Goal: Task Accomplishment & Management: Use online tool/utility

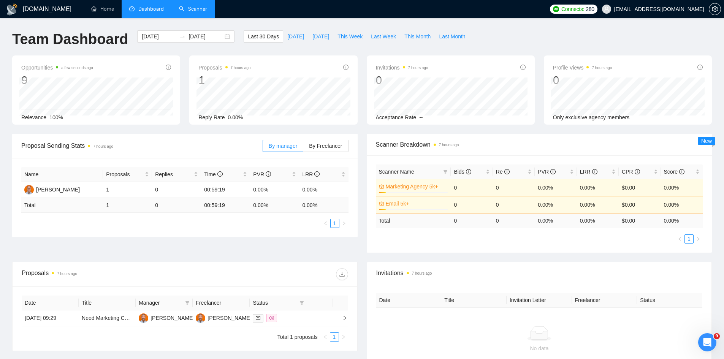
click at [195, 8] on link "Scanner" at bounding box center [193, 9] width 28 height 6
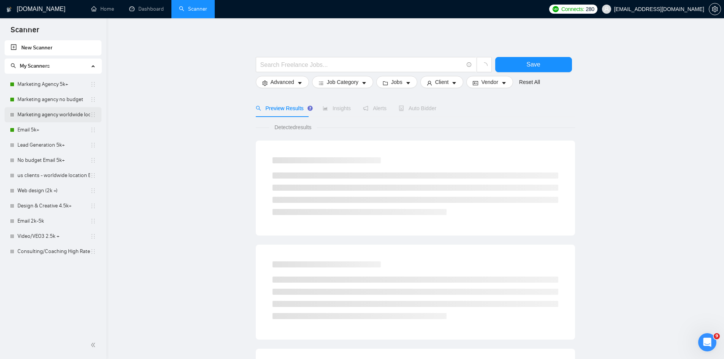
click at [46, 114] on link "Marketing agency worldwide location" at bounding box center [53, 114] width 73 height 15
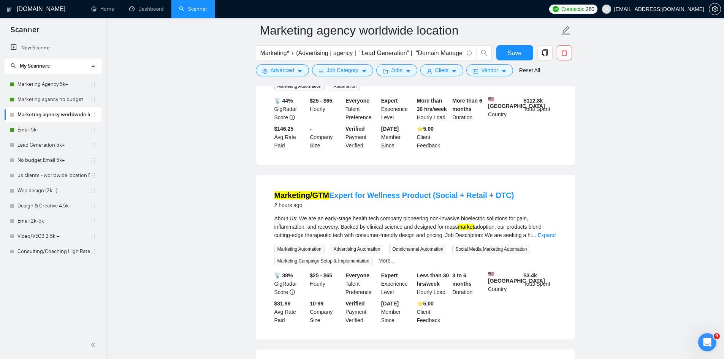
scroll to position [304, 0]
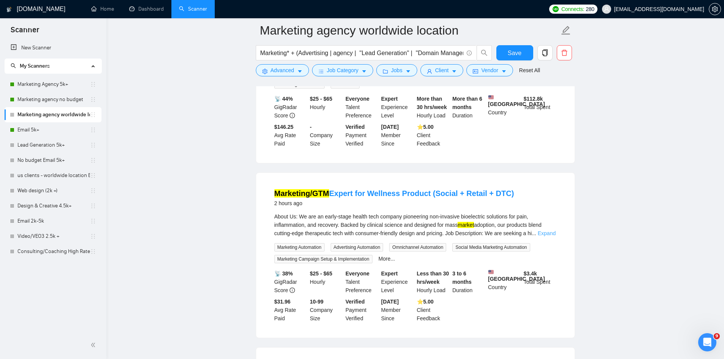
click at [546, 230] on link "Expand" at bounding box center [547, 233] width 18 height 6
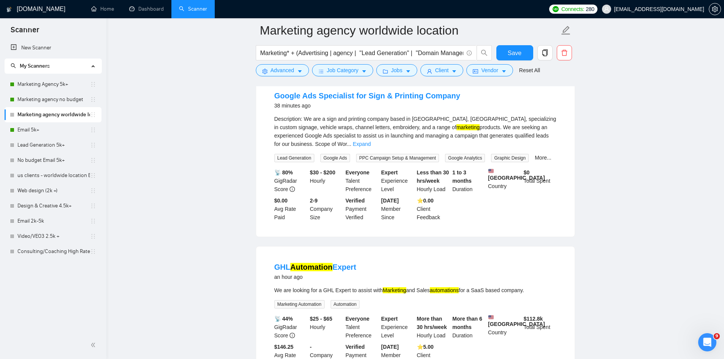
scroll to position [0, 0]
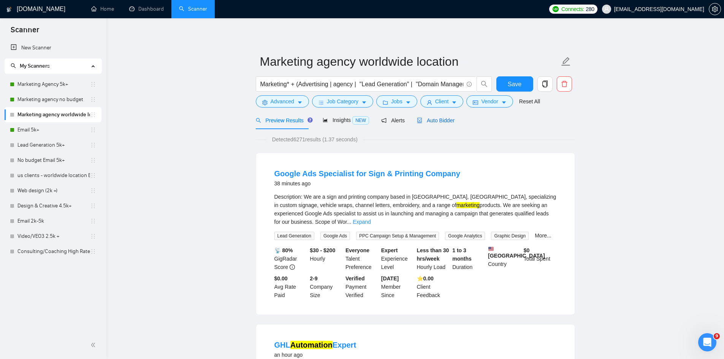
click at [446, 118] on span "Auto Bidder" at bounding box center [436, 121] width 38 height 6
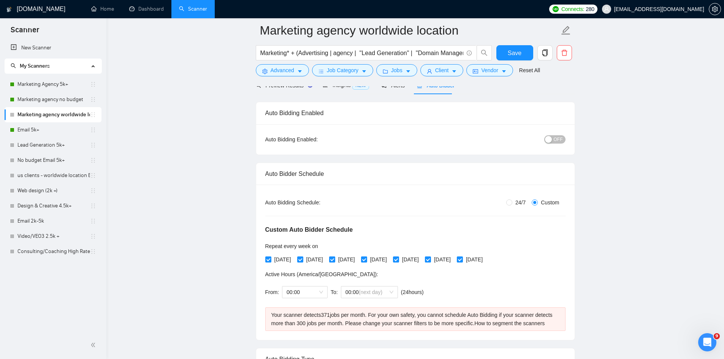
scroll to position [38, 0]
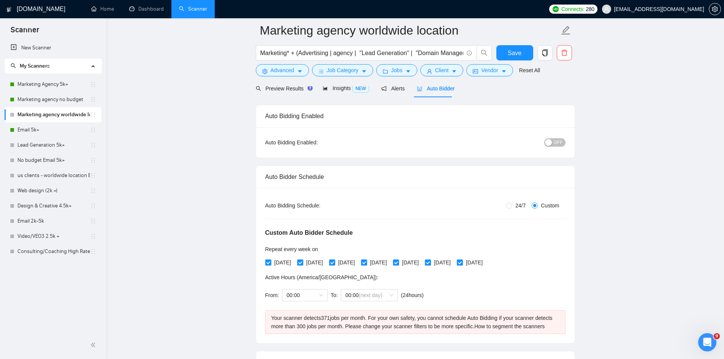
click at [556, 141] on span "OFF" at bounding box center [558, 142] width 9 height 8
click at [515, 203] on span "24/7" at bounding box center [521, 206] width 16 height 8
click at [513, 203] on input "24/7" at bounding box center [510, 206] width 6 height 6
radio input "true"
radio input "false"
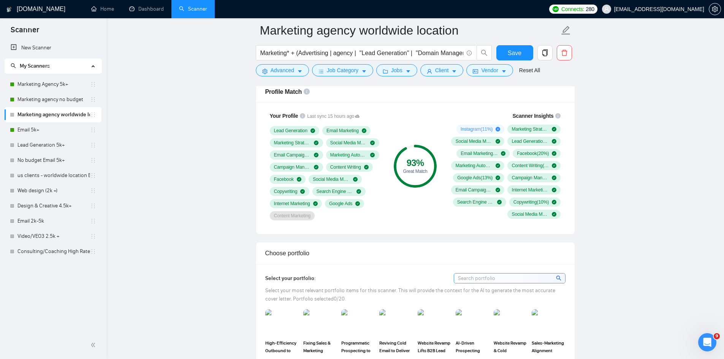
scroll to position [532, 0]
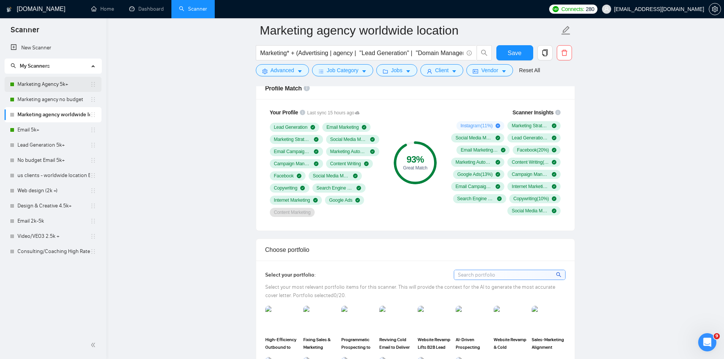
click at [38, 85] on link "Marketing Agency 5k+" at bounding box center [53, 84] width 73 height 15
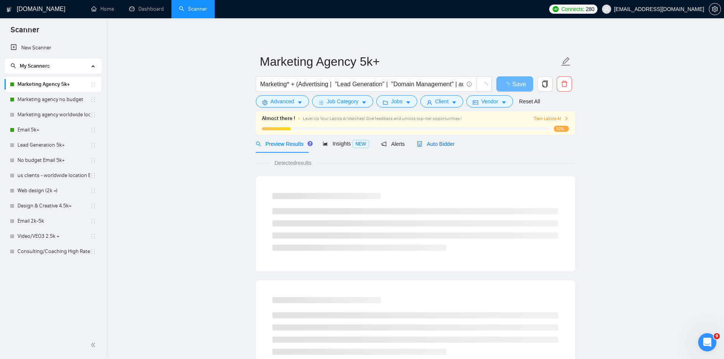
click at [435, 143] on span "Auto Bidder" at bounding box center [436, 144] width 38 height 6
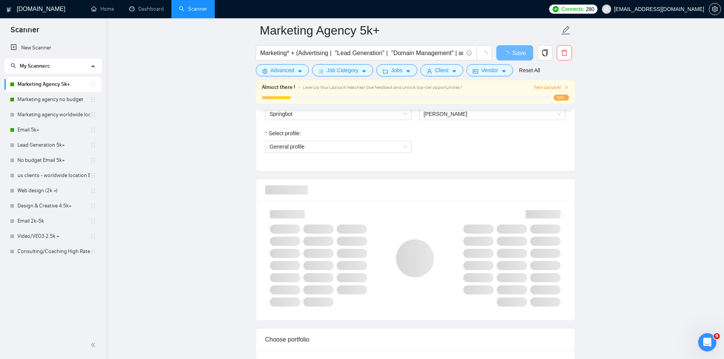
scroll to position [570, 0]
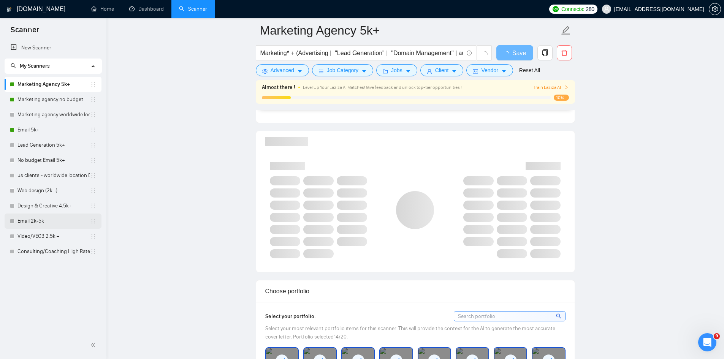
click at [48, 216] on link "Email 2k-5k" at bounding box center [53, 221] width 73 height 15
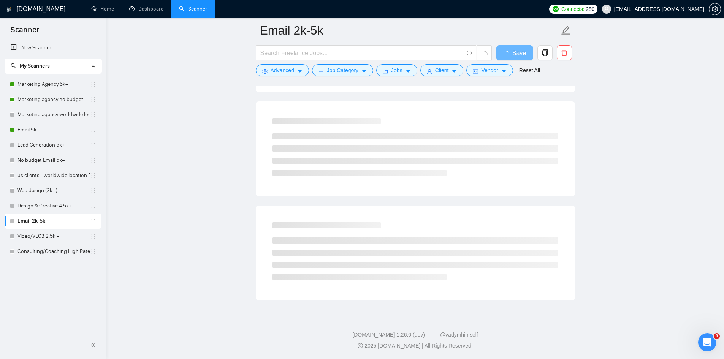
scroll to position [370, 0]
click at [38, 141] on link "Lead Generation 5k+" at bounding box center [53, 145] width 73 height 15
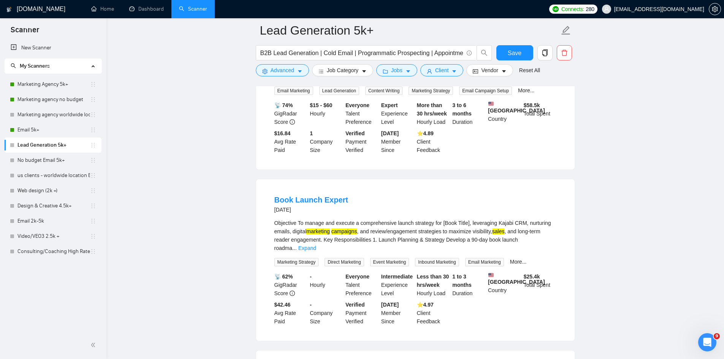
scroll to position [1369, 0]
click at [311, 195] on link "Book Launch Expert" at bounding box center [312, 199] width 74 height 8
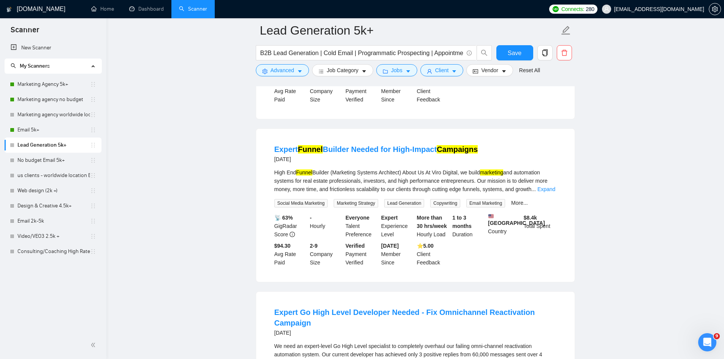
scroll to position [799, 0]
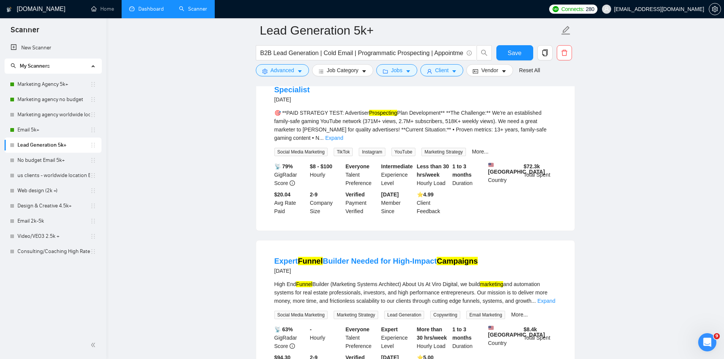
click at [148, 6] on link "Dashboard" at bounding box center [146, 9] width 35 height 6
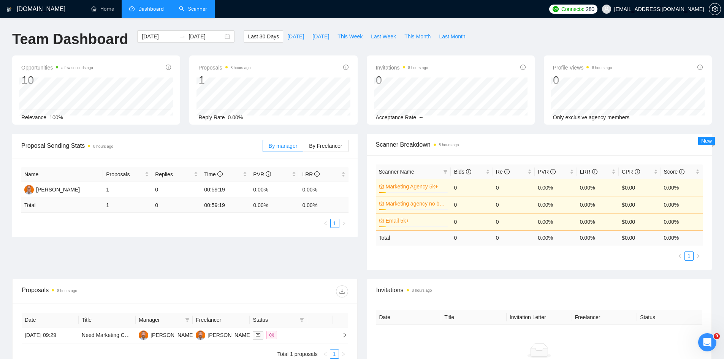
click at [195, 8] on link "Scanner" at bounding box center [193, 9] width 28 height 6
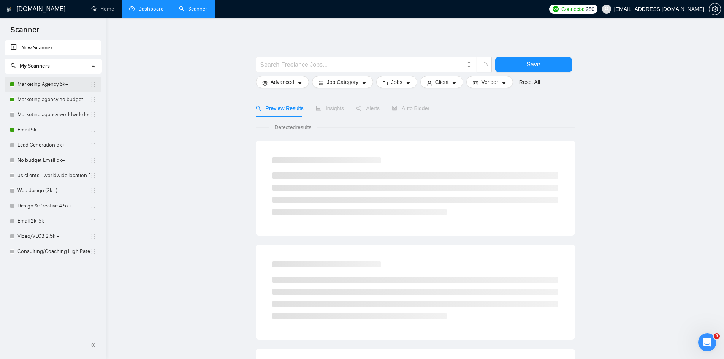
click at [60, 86] on link "Marketing Agency 5k+" at bounding box center [53, 84] width 73 height 15
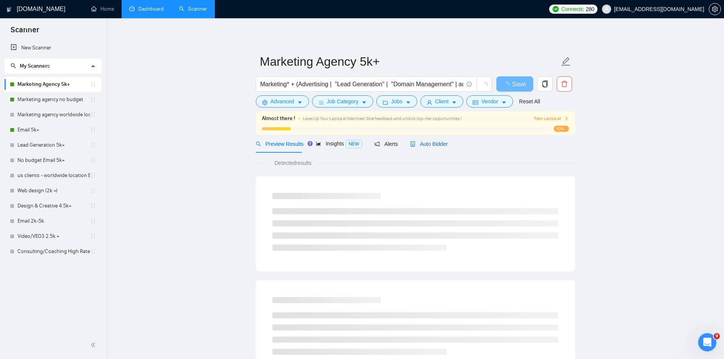
click at [440, 145] on span "Auto Bidder" at bounding box center [429, 144] width 38 height 6
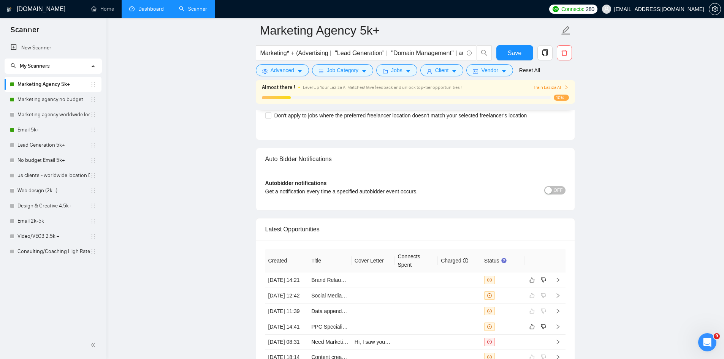
scroll to position [1939, 0]
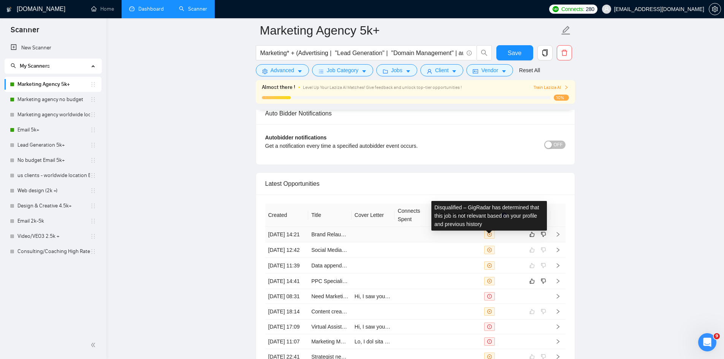
click at [489, 237] on icon "close-circle" at bounding box center [490, 234] width 5 height 5
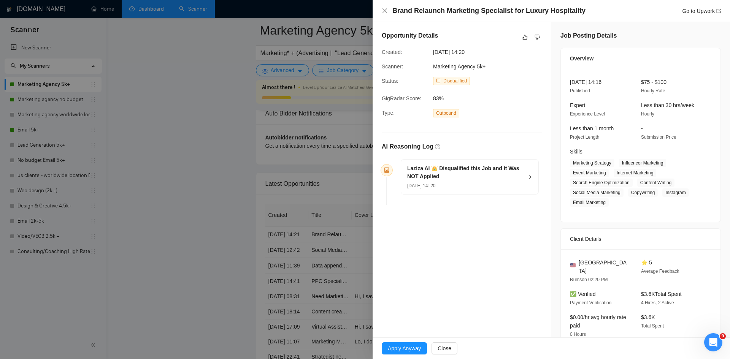
click at [381, 14] on div "Brand Relaunch Marketing Specialist for Luxury Hospitality Go to Upwork" at bounding box center [551, 11] width 357 height 22
click at [534, 182] on div "Laziza AI 👑 Disqualified this Job and It Was NOT Applied 25 Aug, 2025 14: 20" at bounding box center [469, 177] width 137 height 35
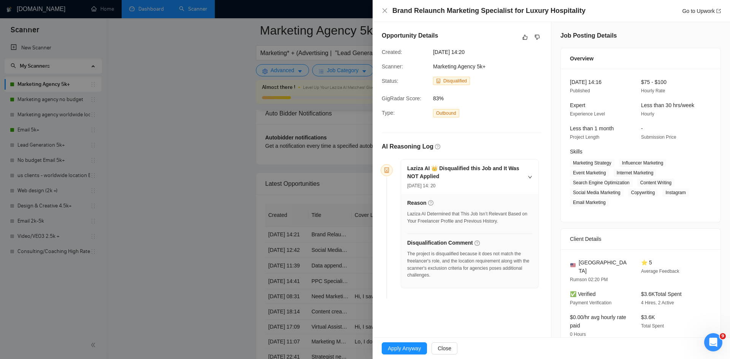
click at [521, 179] on div "Laziza AI 👑 Disqualified this Job and It Was NOT Applied 25 Aug, 2025 14: 20" at bounding box center [469, 177] width 137 height 35
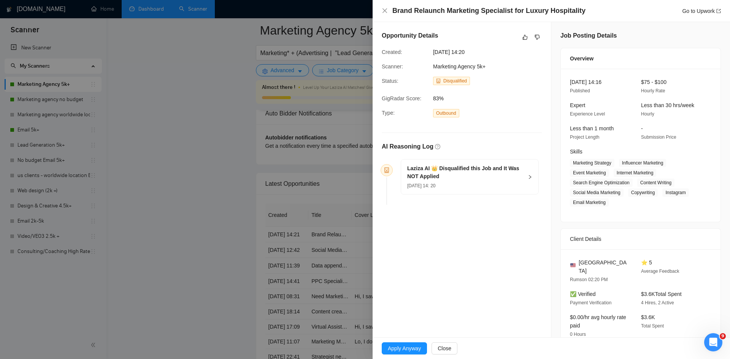
click at [213, 200] on div at bounding box center [365, 179] width 730 height 359
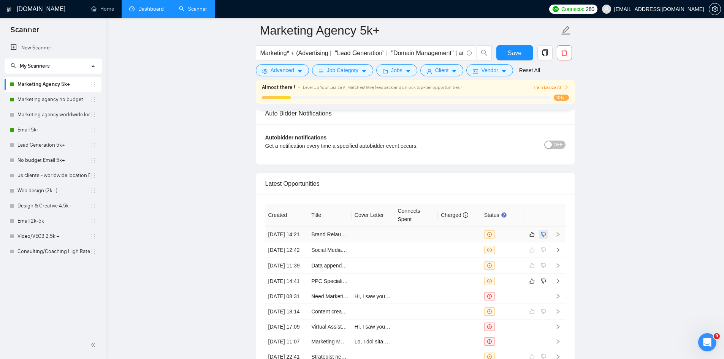
click at [545, 238] on icon "dislike" at bounding box center [543, 235] width 5 height 6
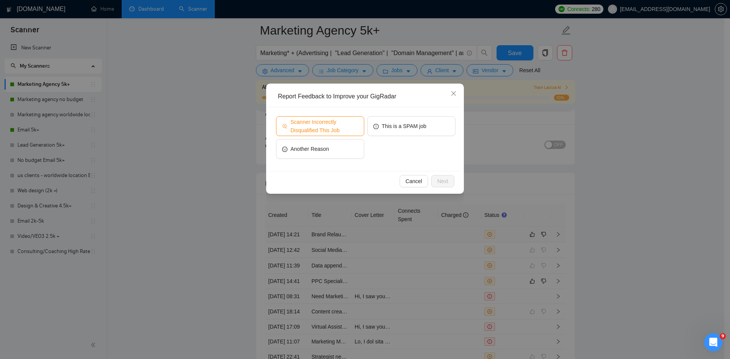
click at [307, 121] on span "Scanner Incorrectly Disqualified This Job" at bounding box center [325, 126] width 68 height 17
click at [449, 183] on button "Next" at bounding box center [442, 181] width 23 height 12
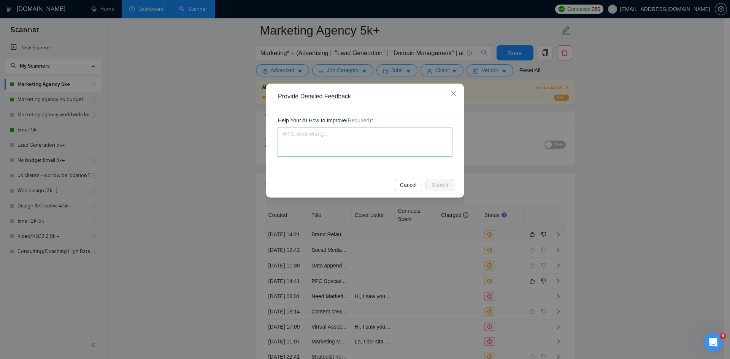
click at [366, 128] on textarea at bounding box center [365, 142] width 174 height 29
type textarea "T"
type textarea "Th"
type textarea "Thi"
type textarea "This"
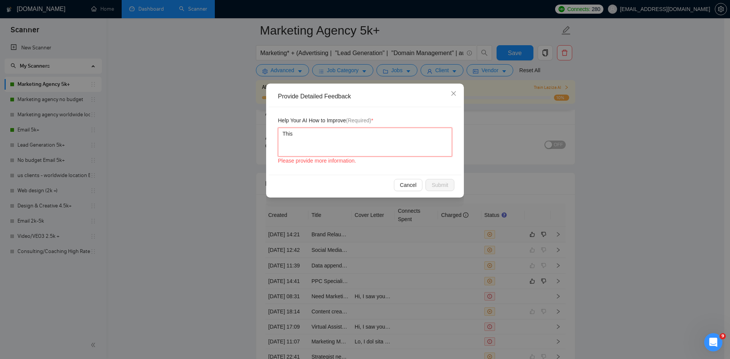
type textarea "This"
type textarea "This j"
type textarea "This jo"
type textarea "This job"
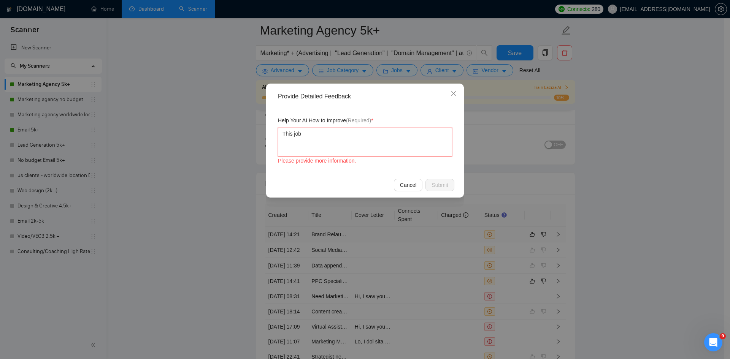
type textarea "This job i"
type textarea "This job is"
type textarea "This job is r"
type textarea "This job is ri"
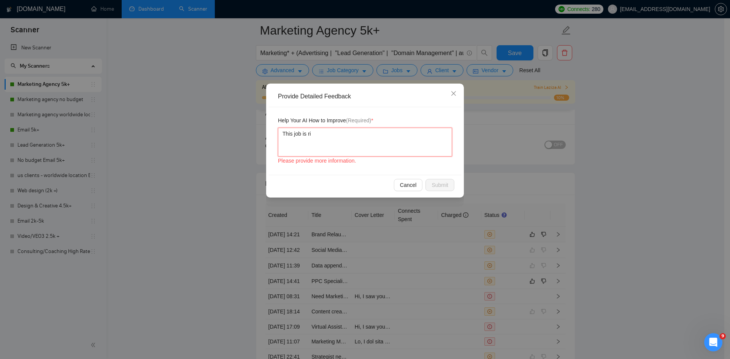
type textarea "This job is rig"
type textarea "This job is righ"
type textarea "This job is right"
type textarea "This job is right up"
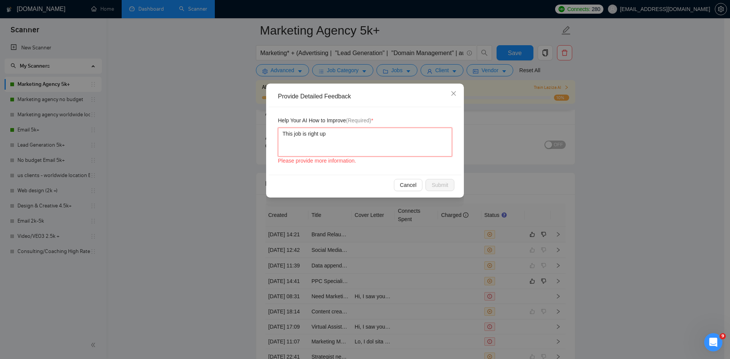
type textarea "This job is right upo"
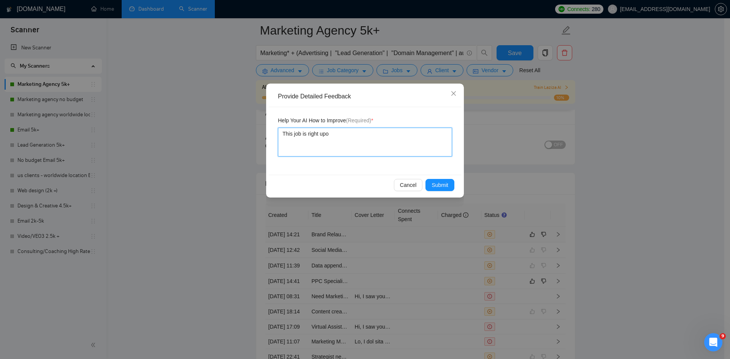
type textarea "This job is right upo"
type textarea "This job is right upo o"
type textarea "This job is right upo ou"
type textarea "This job is right upo our"
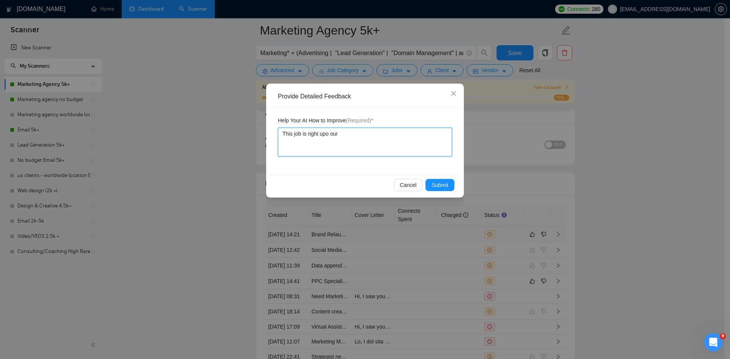
type textarea "This job is right upo our a"
type textarea "This job is right upo our al"
type textarea "This job is right upo our all"
type textarea "This job is right upo our ally"
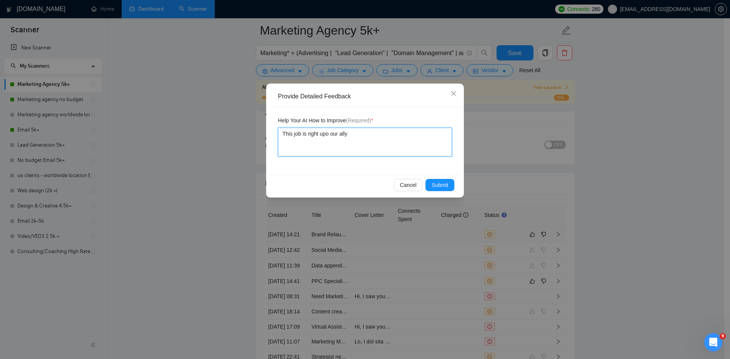
type textarea "This job is right upo our ally b"
type textarea "This job is right upo our ally br"
type textarea "This job is right upo our ally bra"
type textarea "This job is right upo our ally bran"
type textarea "This job is right upo our ally brand"
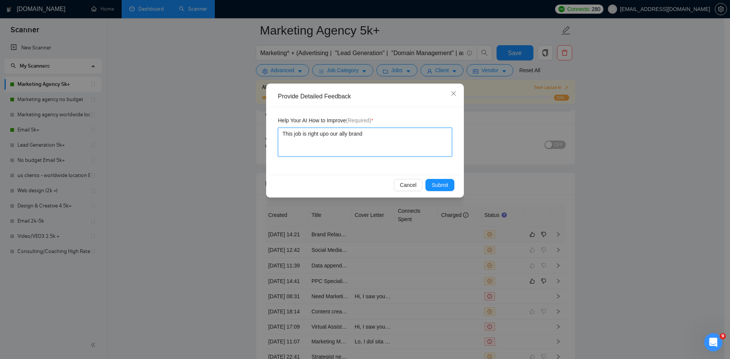
type textarea "This job is right upo our ally brand"
type textarea "This job is right upo our ally brand r"
type textarea "This job is right upo our ally brand re"
type textarea "This job is right upo our ally brand rel"
type textarea "This job is right upo our ally brand relu"
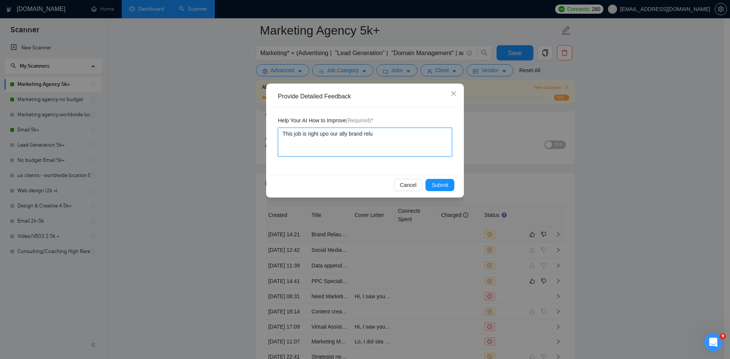
type textarea "This job is right upo our ally brand relua"
type textarea "This job is right upo our ally brand reluan"
type textarea "This job is right upo our ally brand reluanc"
type textarea "This job is right upo our ally brand reluanch"
type textarea "This job is right upo our ally brand reluanche"
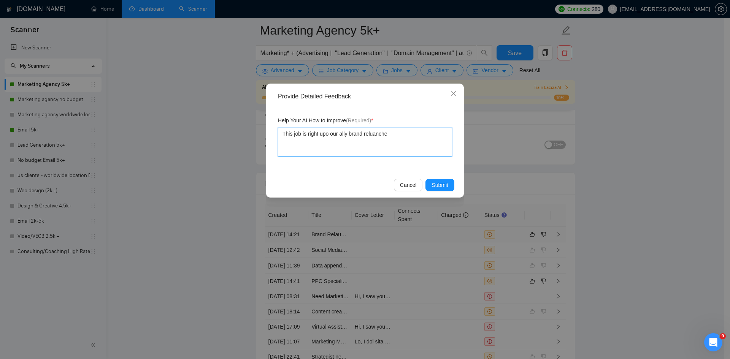
type textarea "This job is right upo our ally brand reluanches"
type textarea "This job is right upo our ally brand reluanches a"
type textarea "This job is right upo our ally brand reluanches ar"
type textarea "This job is right upo our ally brand reluanches are"
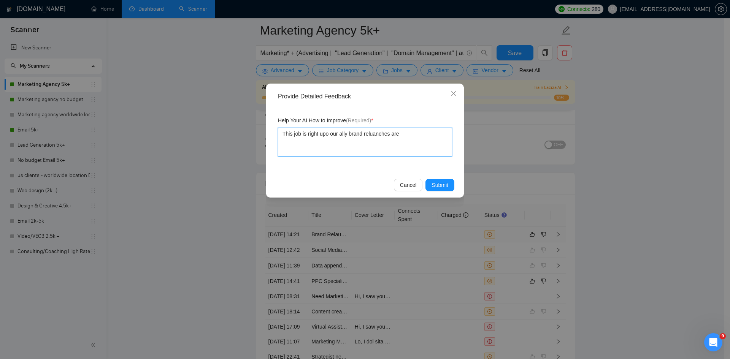
type textarea "This job is right upo our ally brand reluanches are"
type textarea "This job is right upo our ally brand reluanches are a"
type textarea "This job is right upo our ally brand reluanches are"
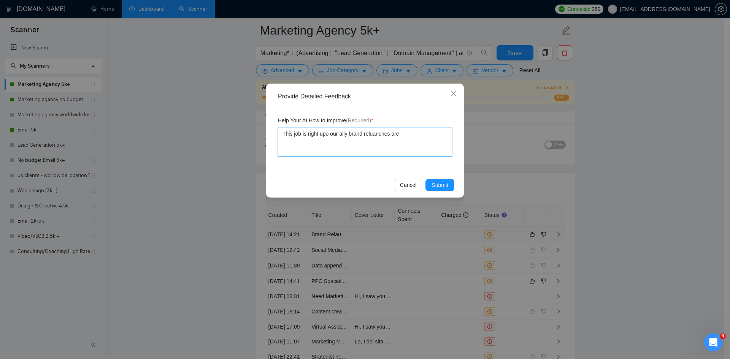
type textarea "This job is right upo our ally brand reluanches are"
type textarea "This job is right upo our ally brand reluanches ar"
type textarea "This job is right upo our ally brand reluanches are"
type textarea "This job is right upo our ally brand reluanches are s"
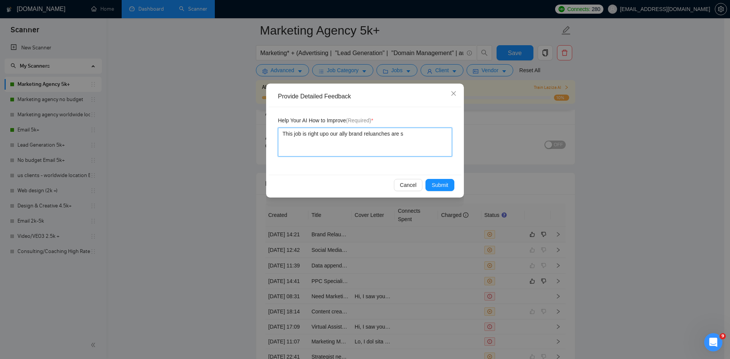
type textarea "This job is right upo our ally brand reluanches are so"
type textarea "This job is right upo our ally brand reluanches are som"
type textarea "This job is right upo our ally brand reluanches are some"
type textarea "This job is right upo our ally brand reluanches are somet"
type textarea "This job is right upo our ally brand reluanches are someth"
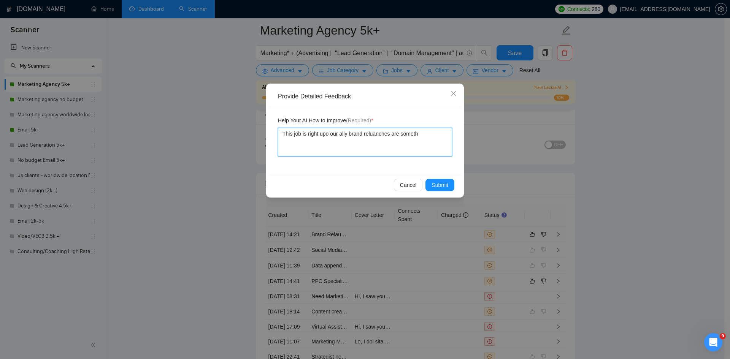
type textarea "This job is right upo our ally brand reluanches are somethi"
type textarea "This job is right upo our ally brand reluanches are somethin"
type textarea "This job is right upo our ally brand reluanches are something"
type textarea "This job is right upo our ally brand reluanches are something s"
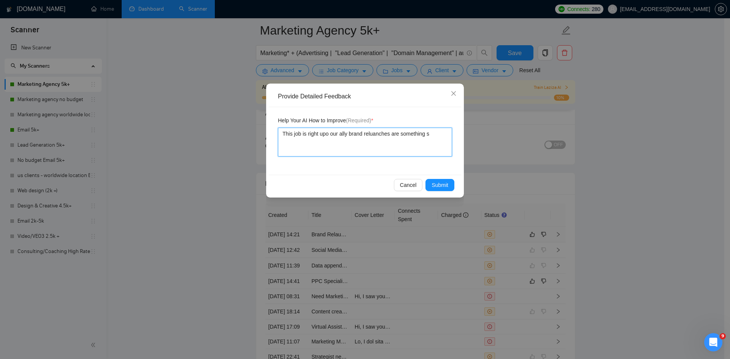
type textarea "This job is right upo our ally brand reluanches are something sp"
type textarea "This job is right upo our ally brand reluanches are something spr"
type textarea "This job is right upo our ally brand reluanches are something spri"
type textarea "This job is right upo our ally brand reluanches are something sprin"
type textarea "This job is right upo our ally brand reluanches are something spring"
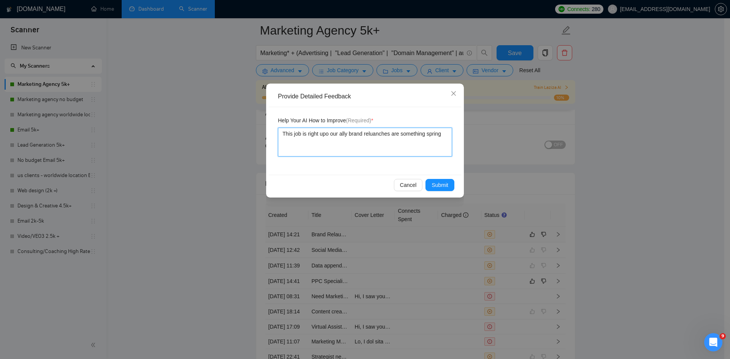
type textarea "This job is right upo our ally brand reluanches are something springb"
type textarea "This job is right upo our ally brand reluanches are something springbo"
type textarea "This job is right upo our ally brand reluanches are something springbot"
type textarea "This job is right upo our ally brand reluanches are something springbot d"
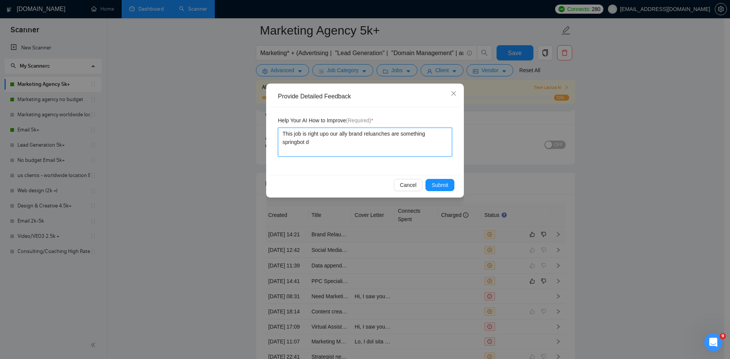
type textarea "This job is right upo our ally brand reluanches are something springbot do"
type textarea "This job is right upo our ally brand reluanches are something springbot doe"
type textarea "This job is right upo our ally brand reluanches are something springbot does"
type textarea "This job is right up our ally brand reluanches are something springbot does"
drag, startPoint x: 436, startPoint y: 135, endPoint x: 392, endPoint y: 149, distance: 46.6
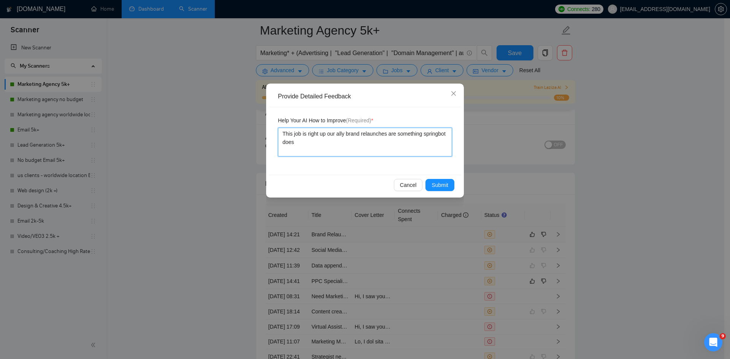
click at [392, 149] on textarea "This job is right up our ally brand relaunches are something springbot does" at bounding box center [365, 142] width 174 height 29
type textarea "This job is right up our ally brand relaunches are something springbot does"
click at [441, 187] on span "Submit" at bounding box center [440, 185] width 17 height 8
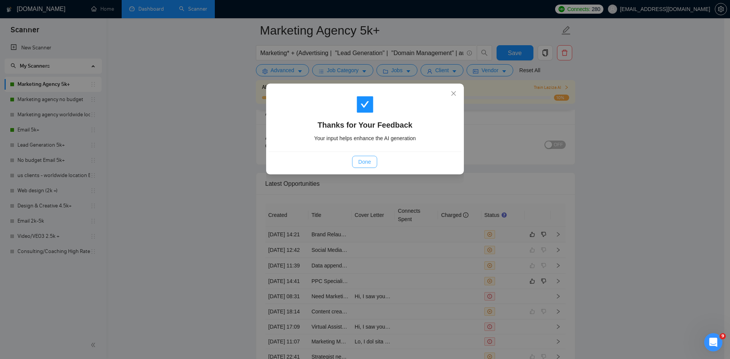
click at [362, 163] on span "Done" at bounding box center [364, 162] width 13 height 8
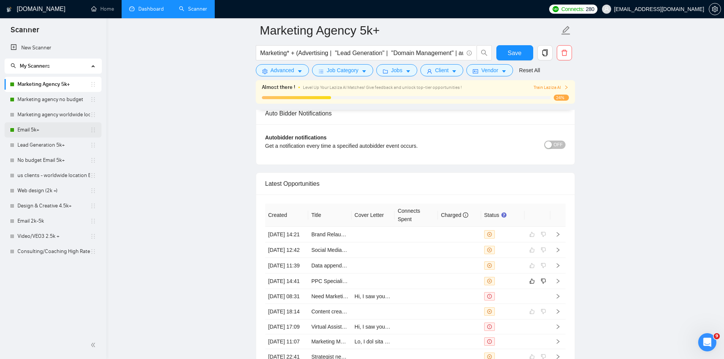
click at [54, 127] on link "Email 5k+" at bounding box center [53, 129] width 73 height 15
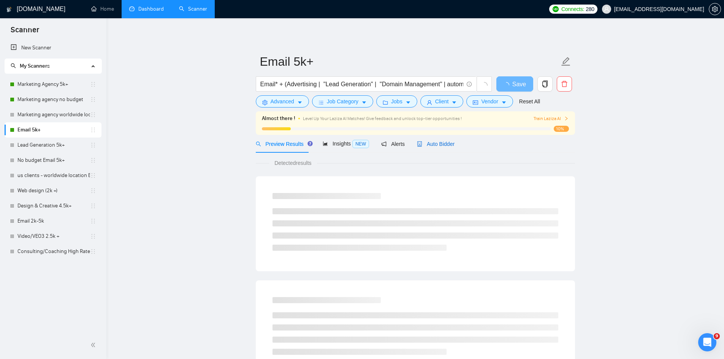
click at [440, 146] on span "Auto Bidder" at bounding box center [436, 144] width 38 height 6
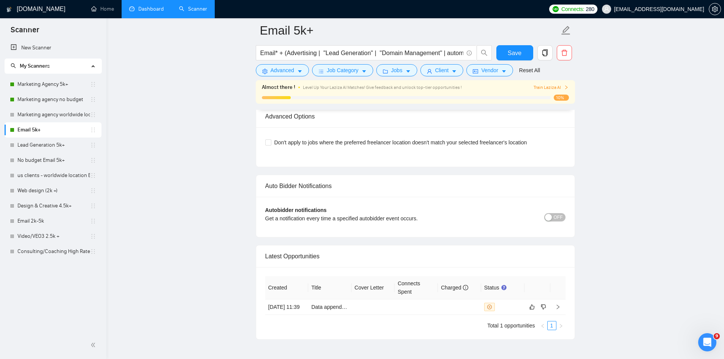
scroll to position [1817, 0]
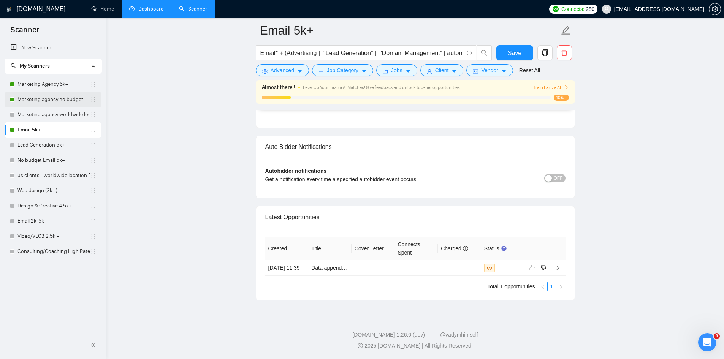
click at [41, 97] on link "Marketing agency no budget" at bounding box center [53, 99] width 73 height 15
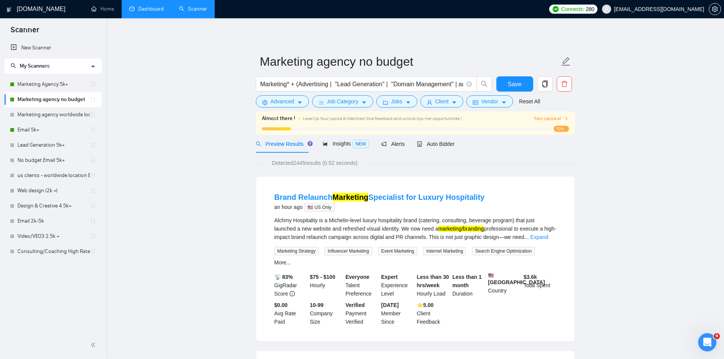
drag, startPoint x: 643, startPoint y: 202, endPoint x: 482, endPoint y: 145, distance: 171.0
click at [430, 145] on span "Auto Bidder" at bounding box center [436, 144] width 38 height 6
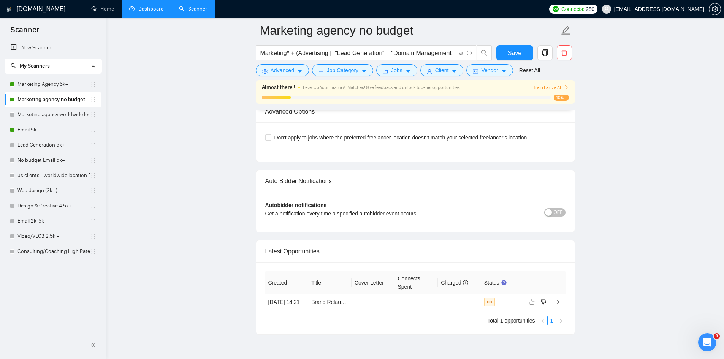
scroll to position [1817, 0]
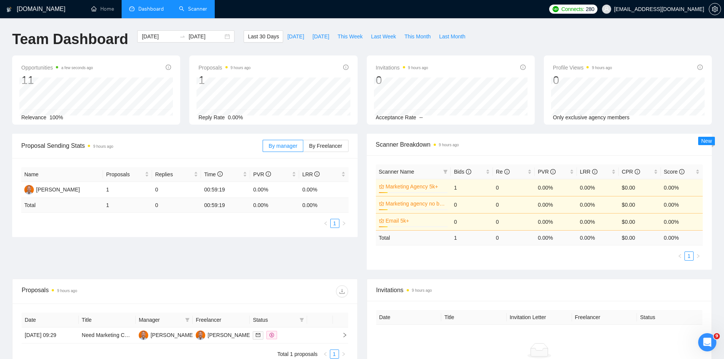
click at [179, 6] on link "Scanner" at bounding box center [193, 9] width 28 height 6
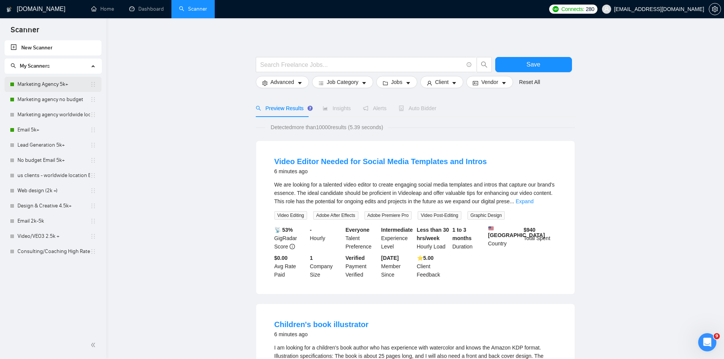
click at [29, 86] on link "Marketing Agency 5k+" at bounding box center [53, 84] width 73 height 15
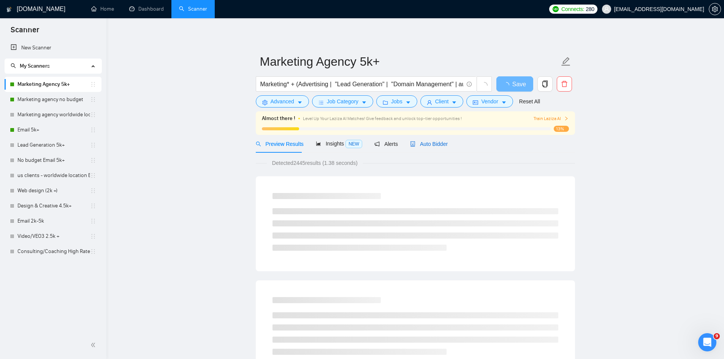
click at [434, 143] on span "Auto Bidder" at bounding box center [429, 144] width 38 height 6
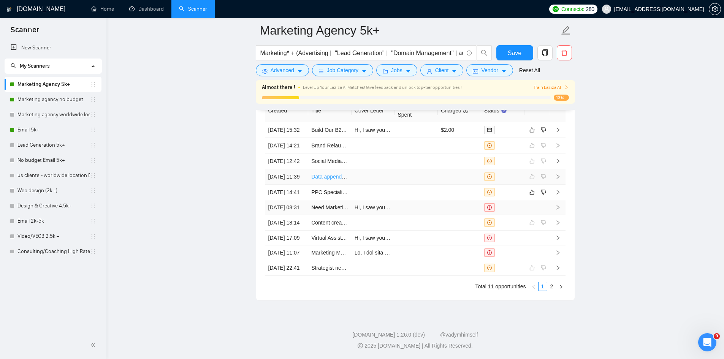
scroll to position [2046, 0]
drag, startPoint x: 334, startPoint y: 131, endPoint x: 261, endPoint y: 127, distance: 72.8
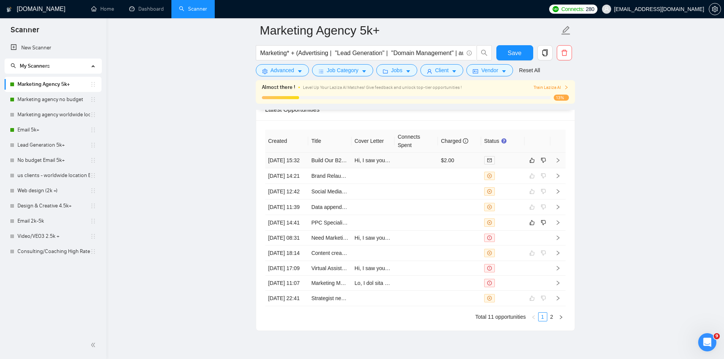
scroll to position [1970, 0]
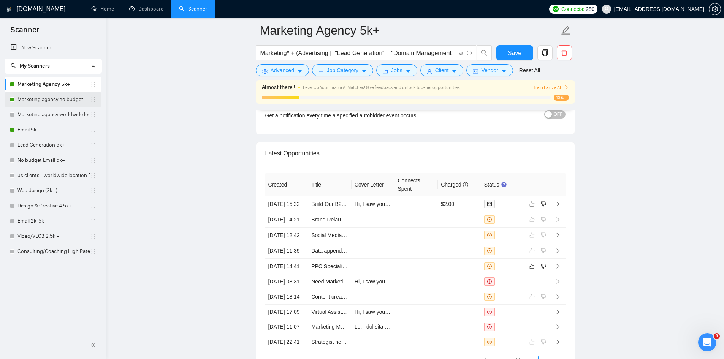
click at [49, 102] on link "Marketing agency no budget" at bounding box center [53, 99] width 73 height 15
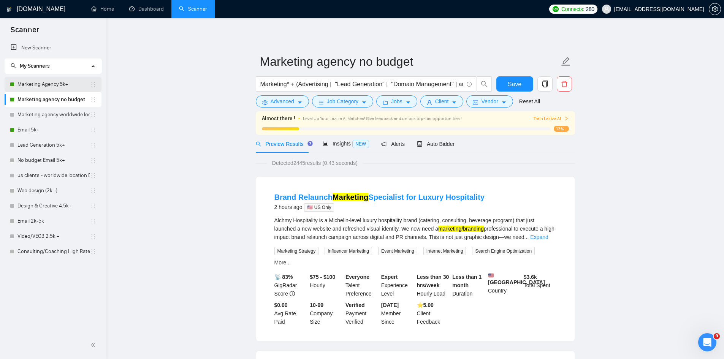
drag, startPoint x: 44, startPoint y: 86, endPoint x: 51, endPoint y: 92, distance: 8.1
click at [44, 86] on link "Marketing Agency 5k+" at bounding box center [53, 84] width 73 height 15
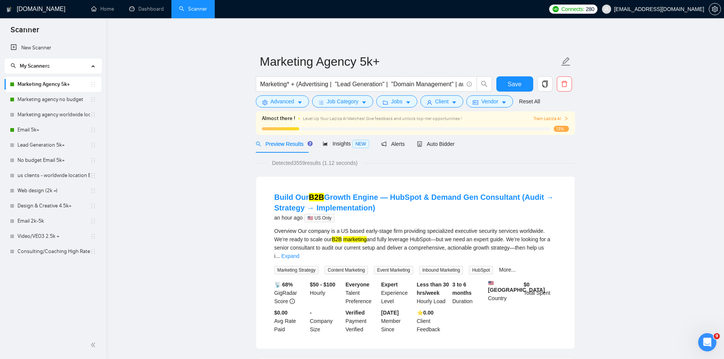
click at [299, 253] on link "Expand" at bounding box center [290, 256] width 18 height 6
click at [97, 12] on link "Home" at bounding box center [102, 9] width 23 height 6
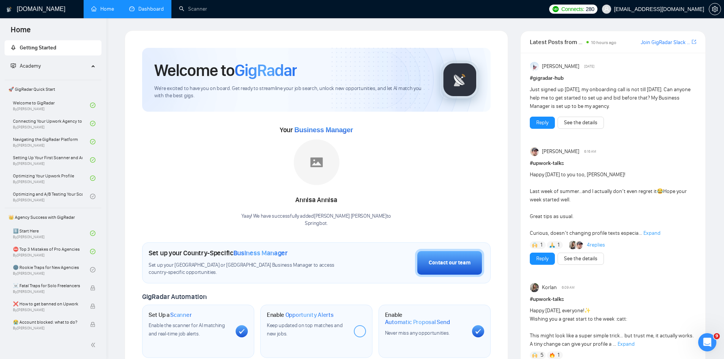
click at [151, 12] on link "Dashboard" at bounding box center [146, 9] width 35 height 6
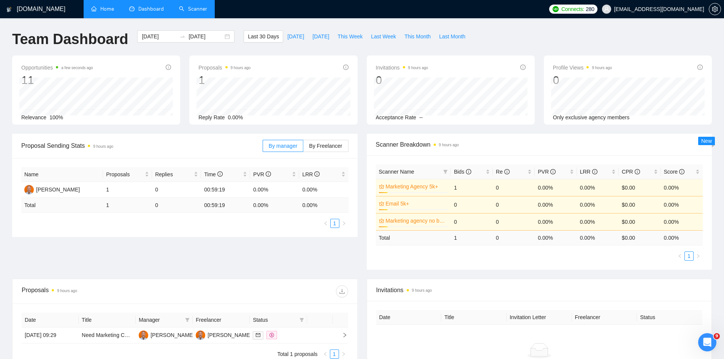
click at [203, 10] on link "Scanner" at bounding box center [193, 9] width 28 height 6
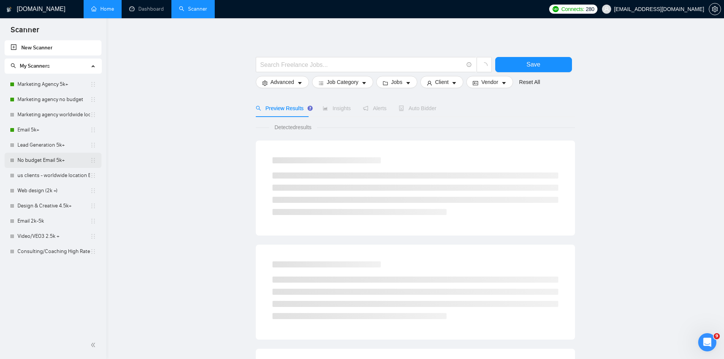
click at [55, 159] on link "No budget Email 5k+" at bounding box center [53, 160] width 73 height 15
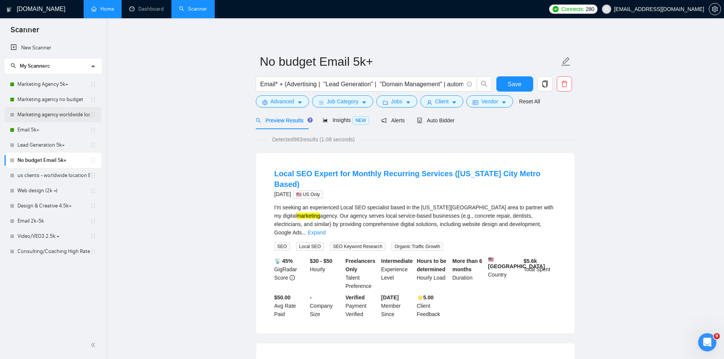
click at [31, 116] on link "Marketing agency worldwide location" at bounding box center [53, 114] width 73 height 15
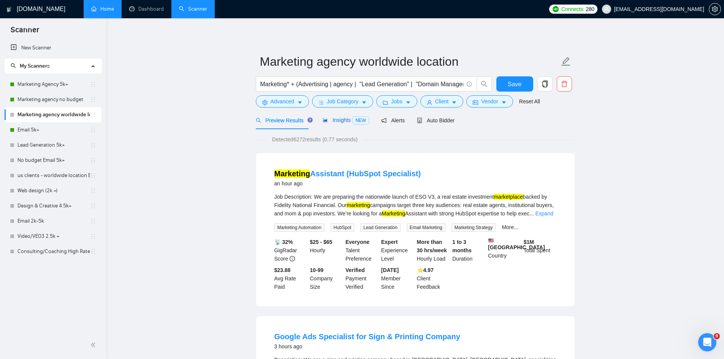
click at [334, 118] on span "Insights NEW" at bounding box center [346, 120] width 46 height 6
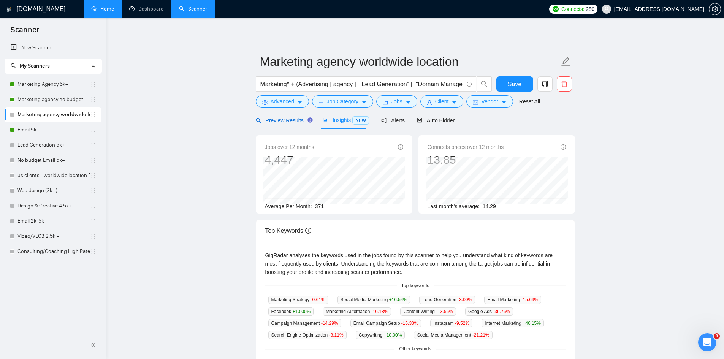
click at [287, 120] on span "Preview Results" at bounding box center [283, 121] width 55 height 6
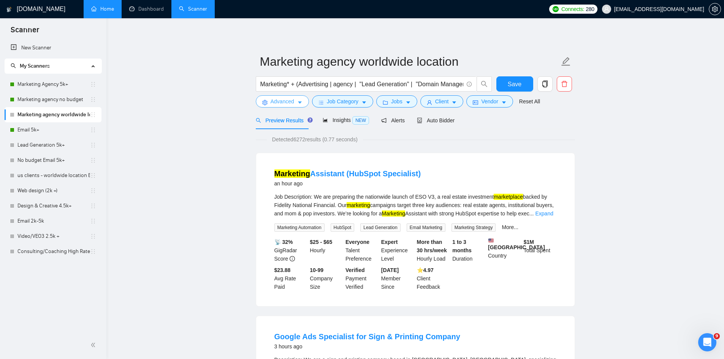
click at [281, 99] on span "Advanced" at bounding box center [283, 101] width 24 height 8
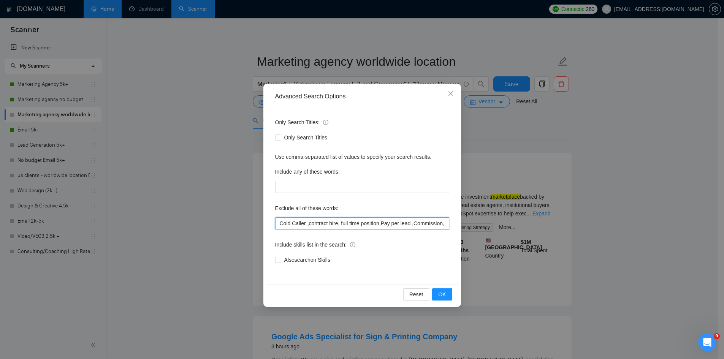
click at [280, 224] on input "Cold Caller ,contract hire, full time position,Pay per lead ,Commission, Closer…" at bounding box center [362, 224] width 174 height 12
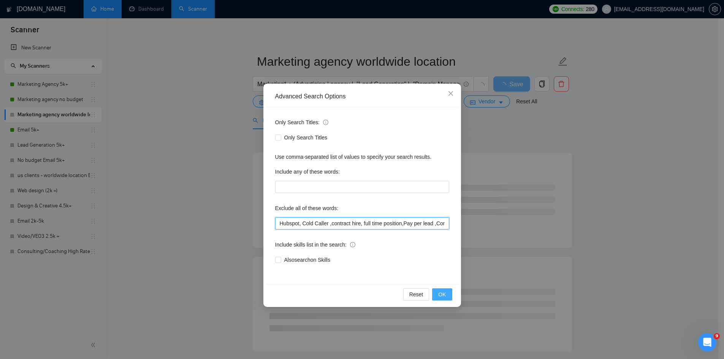
type input "Hubspot, Cold Caller ,contract hire, full time position,Pay per lead ,Commissio…"
click at [443, 291] on span "OK" at bounding box center [442, 295] width 8 height 8
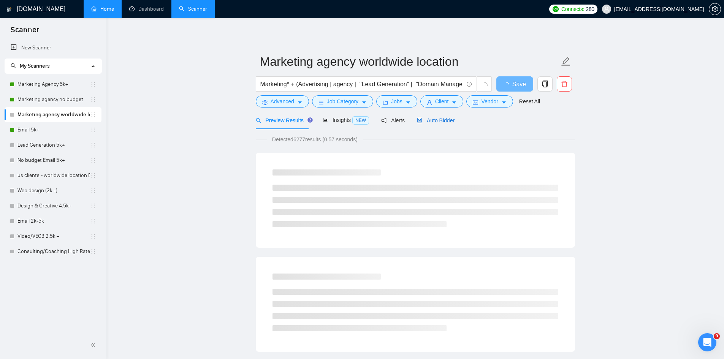
click at [443, 122] on span "Auto Bidder" at bounding box center [436, 121] width 38 height 6
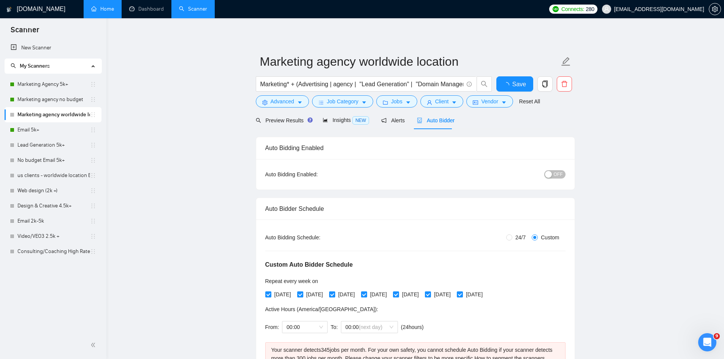
click at [549, 174] on div "button" at bounding box center [548, 174] width 7 height 7
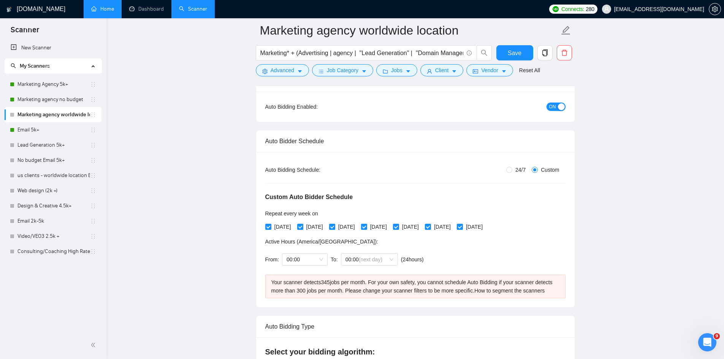
scroll to position [76, 0]
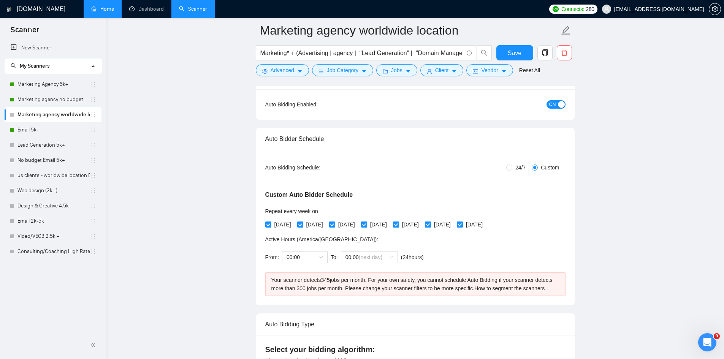
click at [553, 104] on span "ON" at bounding box center [553, 104] width 7 height 8
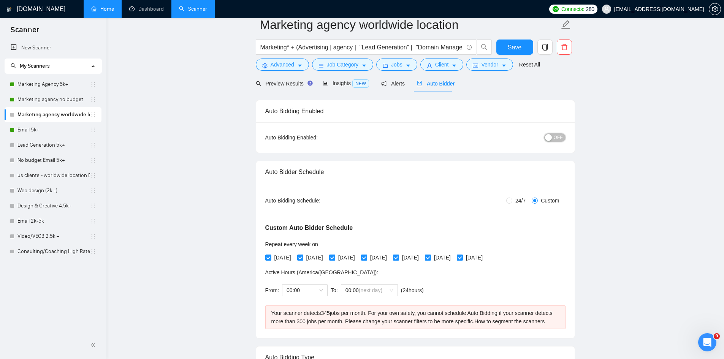
scroll to position [0, 0]
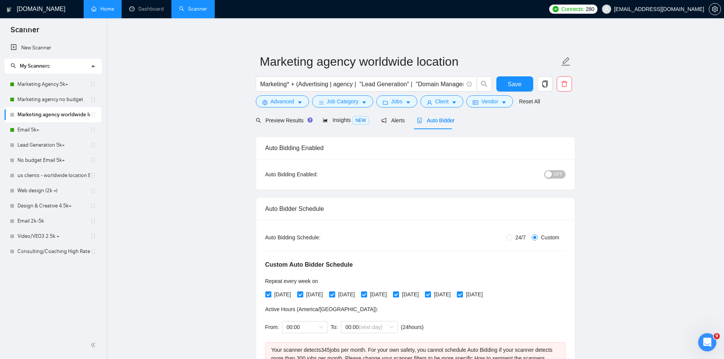
click at [555, 174] on button "OFF" at bounding box center [555, 174] width 21 height 8
click at [267, 121] on span "Preview Results" at bounding box center [283, 121] width 55 height 6
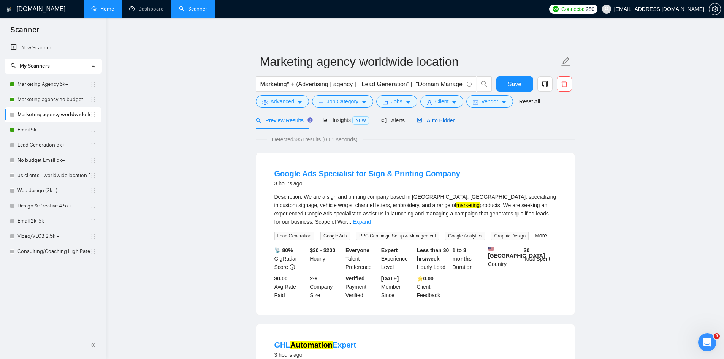
click at [443, 118] on span "Auto Bidder" at bounding box center [436, 121] width 38 height 6
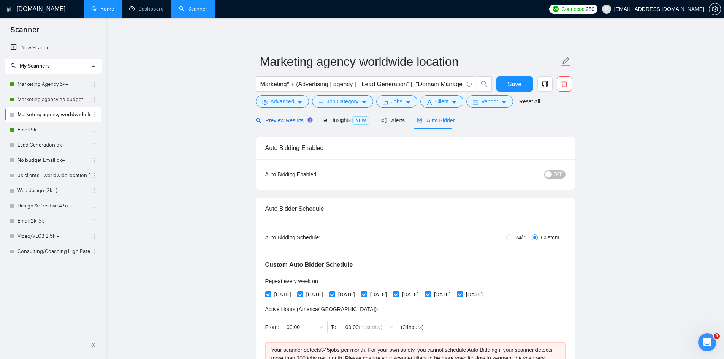
click at [284, 118] on span "Preview Results" at bounding box center [283, 121] width 55 height 6
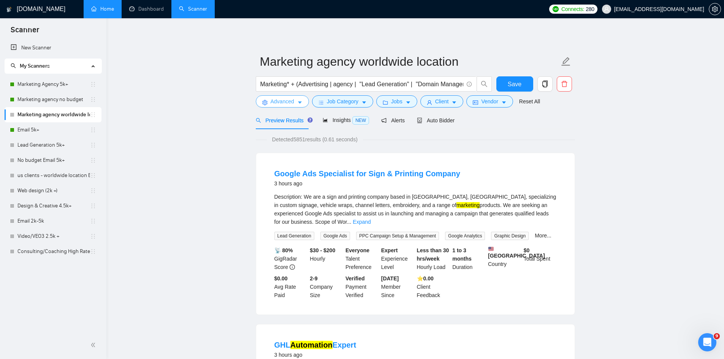
click at [286, 101] on span "Advanced" at bounding box center [283, 101] width 24 height 8
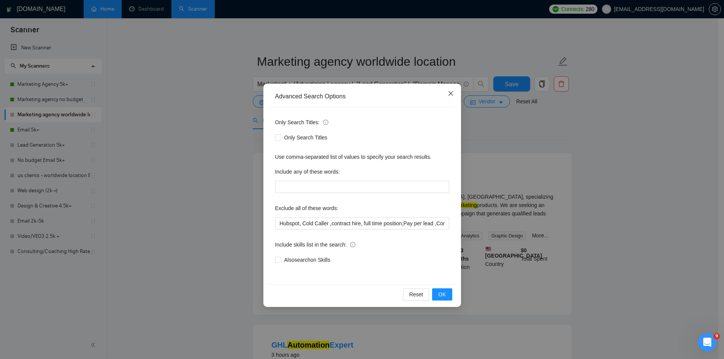
click at [450, 95] on icon "close" at bounding box center [450, 93] width 5 height 5
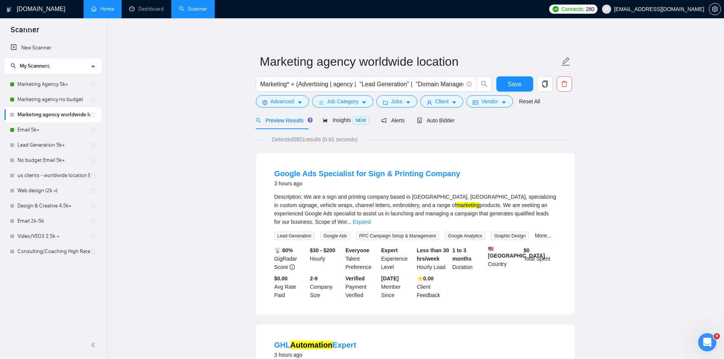
click at [281, 120] on span "Preview Results" at bounding box center [283, 121] width 55 height 6
click at [277, 96] on button "Advanced" at bounding box center [282, 101] width 53 height 12
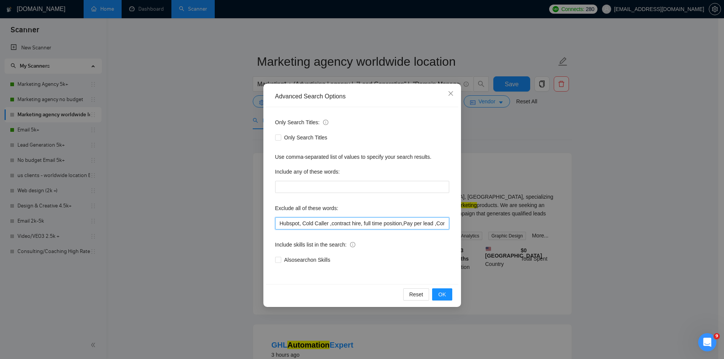
click at [276, 224] on input "Hubspot, Cold Caller ,contract hire, full time position,Pay per lead ,Commissio…" at bounding box center [362, 224] width 174 height 12
type input "Sales, Hubspot, Cold Caller ,contract hire, full time position,Pay per lead ,Co…"
click at [445, 294] on span "OK" at bounding box center [442, 295] width 8 height 8
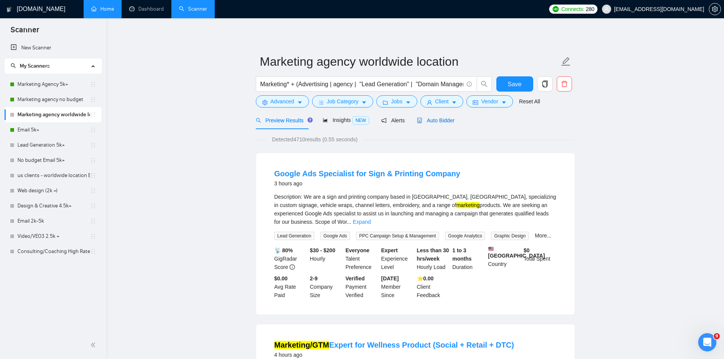
click at [431, 116] on div "Auto Bidder" at bounding box center [436, 120] width 38 height 8
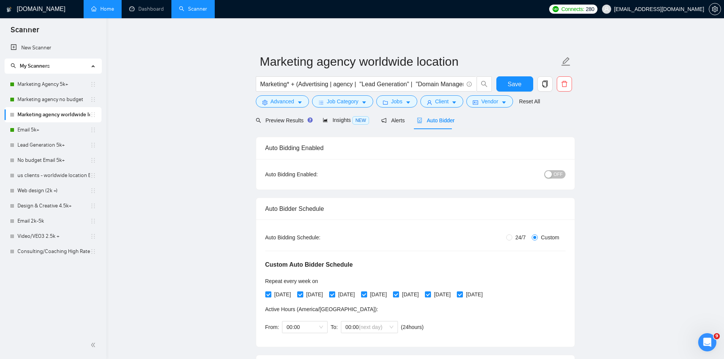
click at [561, 172] on span "OFF" at bounding box center [558, 174] width 9 height 8
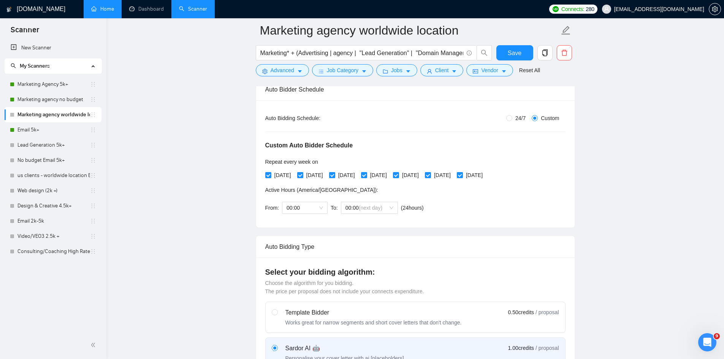
scroll to position [152, 0]
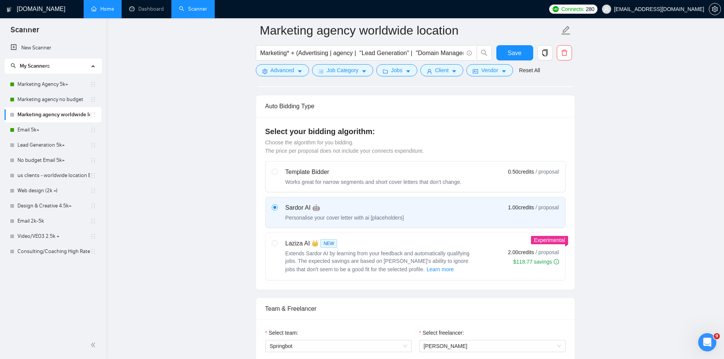
click at [365, 244] on div "Laziza AI 👑 NEW" at bounding box center [381, 243] width 190 height 9
click at [277, 244] on input "radio" at bounding box center [274, 242] width 5 height 5
radio input "true"
radio input "false"
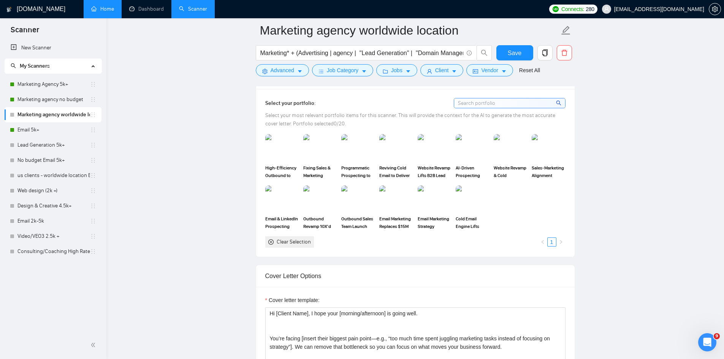
scroll to position [799, 0]
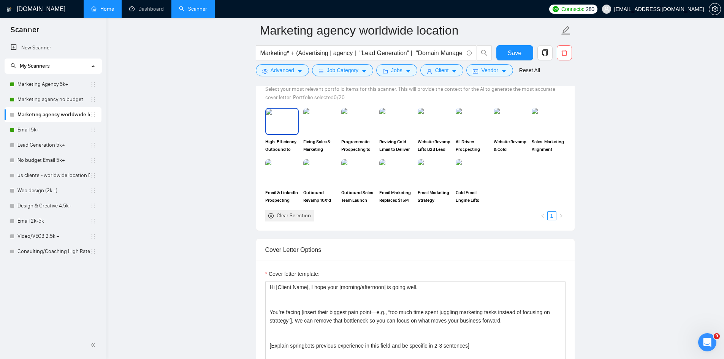
drag, startPoint x: 281, startPoint y: 132, endPoint x: 288, endPoint y: 166, distance: 34.2
click at [281, 133] on img at bounding box center [282, 121] width 32 height 25
drag, startPoint x: 288, startPoint y: 166, endPoint x: 311, endPoint y: 122, distance: 49.5
click at [288, 165] on img at bounding box center [282, 172] width 32 height 25
click at [349, 120] on img at bounding box center [358, 121] width 32 height 25
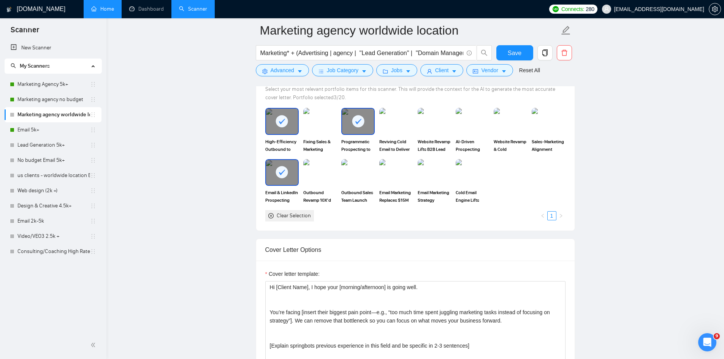
click at [317, 126] on img at bounding box center [319, 121] width 33 height 27
click at [322, 165] on img at bounding box center [319, 172] width 33 height 27
click at [360, 167] on img at bounding box center [357, 172] width 33 height 27
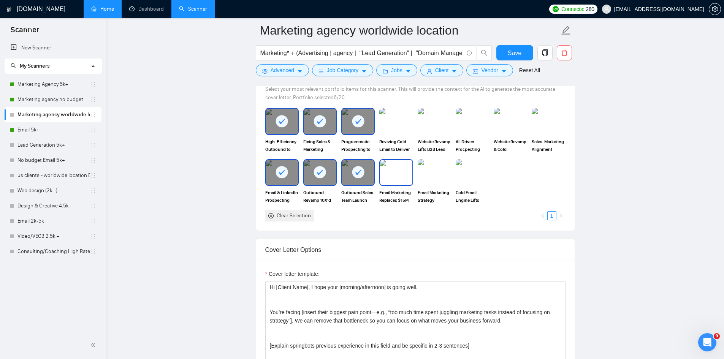
click at [381, 167] on img at bounding box center [396, 172] width 32 height 25
click at [424, 120] on img at bounding box center [435, 121] width 32 height 25
click at [435, 168] on img at bounding box center [435, 172] width 32 height 25
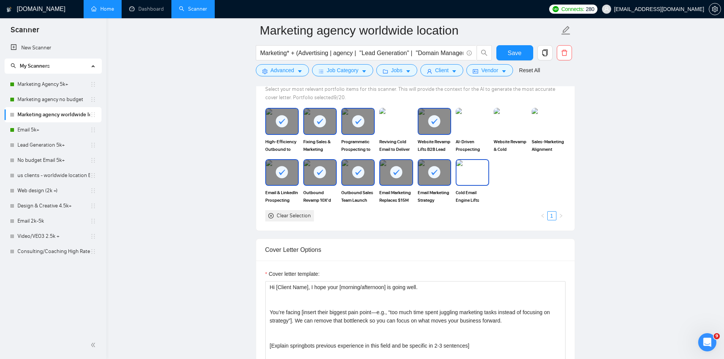
drag, startPoint x: 477, startPoint y: 170, endPoint x: 473, endPoint y: 126, distance: 43.5
click at [477, 168] on img at bounding box center [473, 172] width 32 height 25
drag, startPoint x: 473, startPoint y: 126, endPoint x: 413, endPoint y: 132, distance: 60.8
click at [472, 126] on img at bounding box center [473, 121] width 32 height 25
click at [399, 128] on img at bounding box center [396, 121] width 32 height 25
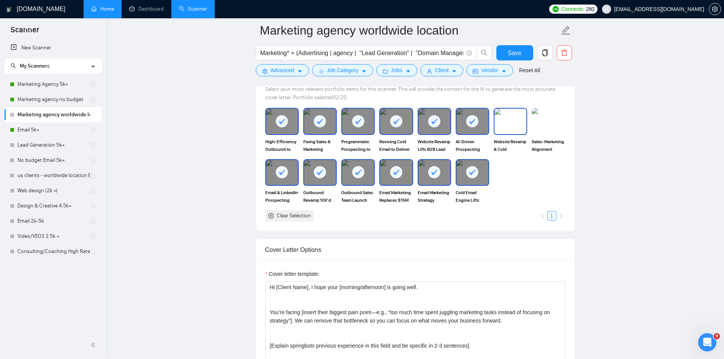
click at [516, 123] on img at bounding box center [511, 121] width 32 height 25
click at [538, 124] on img at bounding box center [548, 121] width 33 height 27
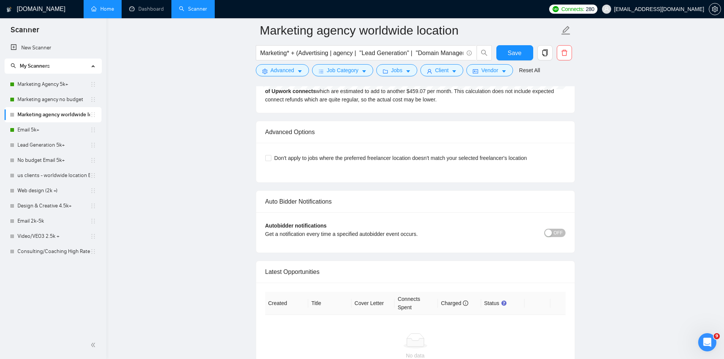
scroll to position [1915, 0]
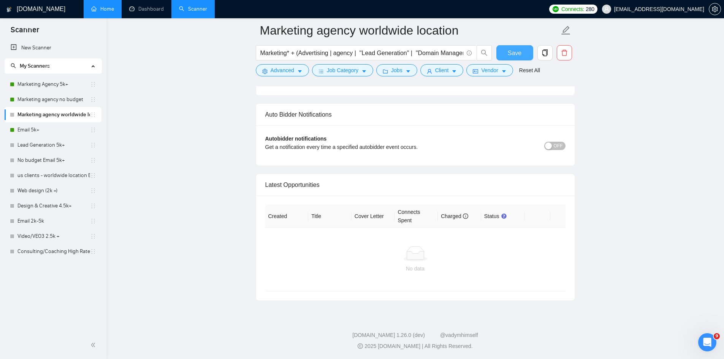
drag, startPoint x: 520, startPoint y: 54, endPoint x: 515, endPoint y: 67, distance: 13.5
click at [520, 54] on span "Save" at bounding box center [515, 53] width 14 height 10
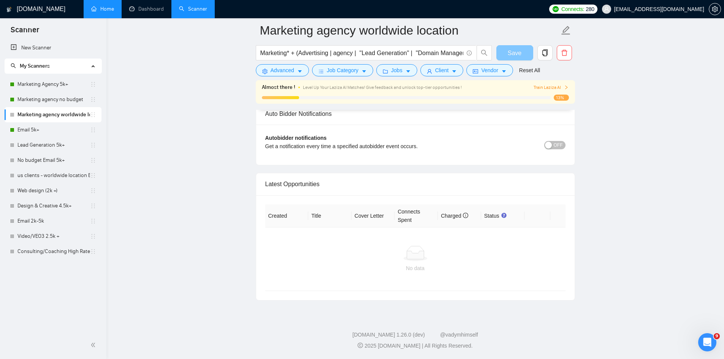
scroll to position [1842, 0]
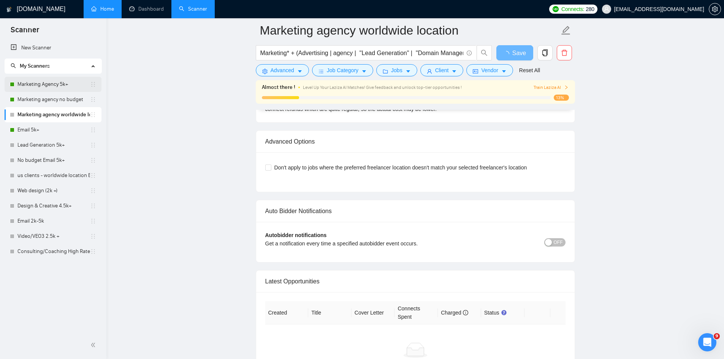
click at [57, 84] on link "Marketing Agency 5k+" at bounding box center [53, 84] width 73 height 15
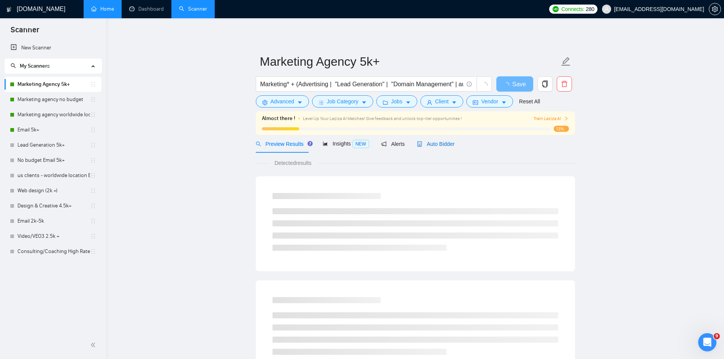
click at [440, 141] on span "Auto Bidder" at bounding box center [436, 144] width 38 height 6
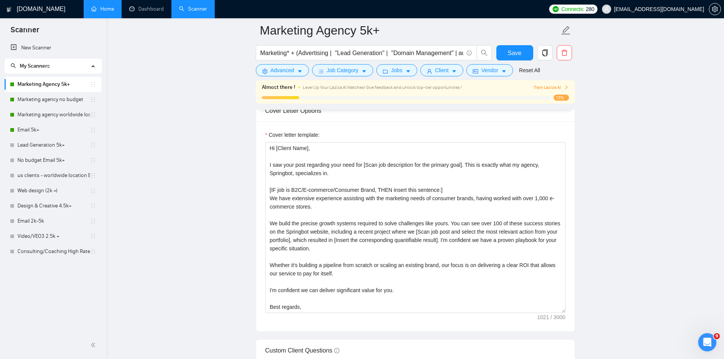
scroll to position [951, 0]
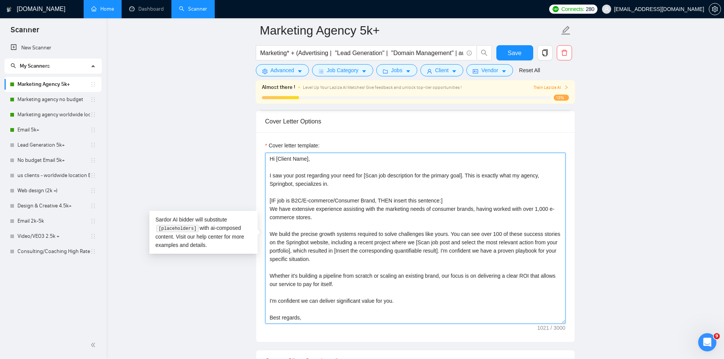
drag, startPoint x: 268, startPoint y: 167, endPoint x: 432, endPoint y: 311, distance: 218.3
click at [432, 311] on textarea "Hi [Client Name], I saw your post regarding your need for [Scan job description…" at bounding box center [415, 238] width 300 height 171
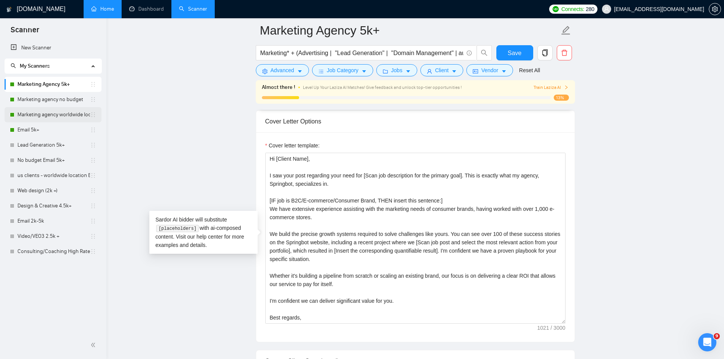
click at [40, 118] on link "Marketing agency worldwide location" at bounding box center [53, 114] width 73 height 15
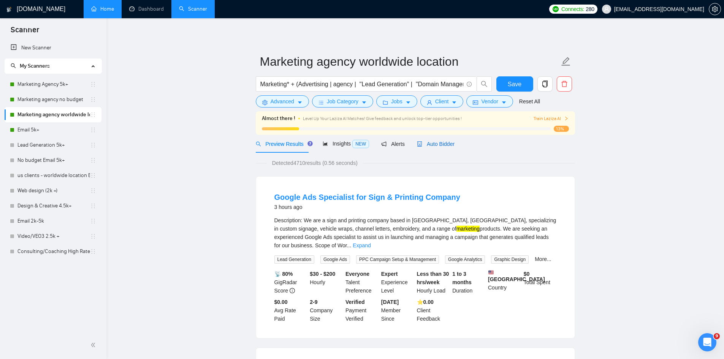
click at [441, 141] on span "Auto Bidder" at bounding box center [436, 144] width 38 height 6
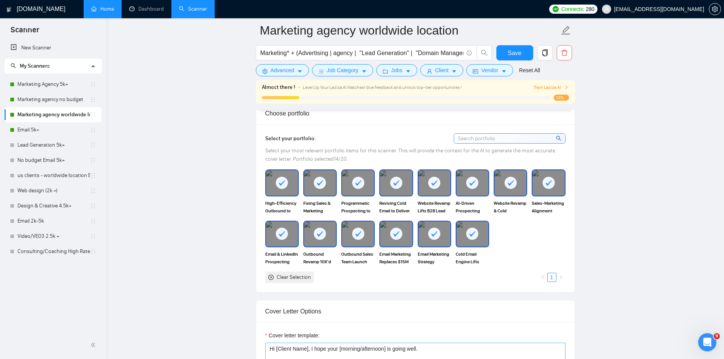
scroll to position [951, 0]
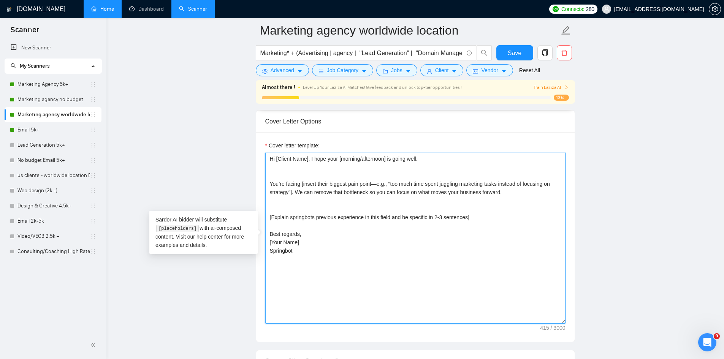
drag, startPoint x: 267, startPoint y: 164, endPoint x: 381, endPoint y: 302, distance: 178.8
click at [381, 302] on textarea "Hi [Client Name], I hope your [morning/afternoon] is going well. You’re facing …" at bounding box center [415, 238] width 300 height 171
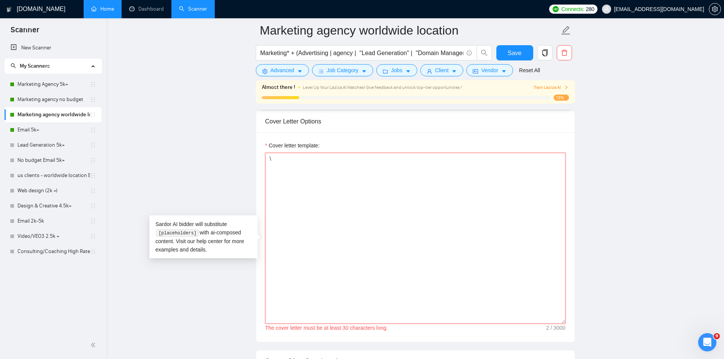
paste textarea "Hi [Client Name], I saw your post regarding your need for [Scan job description…"
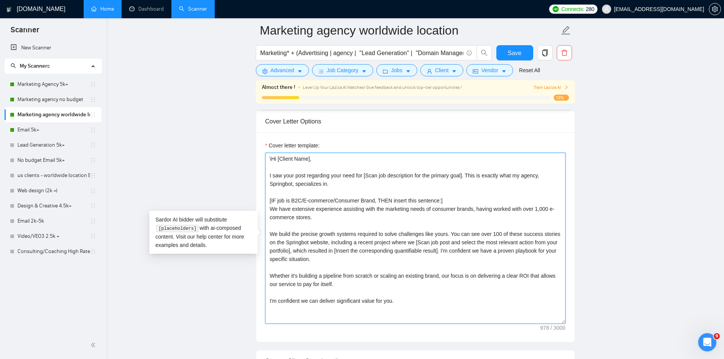
click at [272, 165] on textarea "\Hi [Client Name], I saw your post regarding your need for [Scan job descriptio…" at bounding box center [415, 238] width 300 height 171
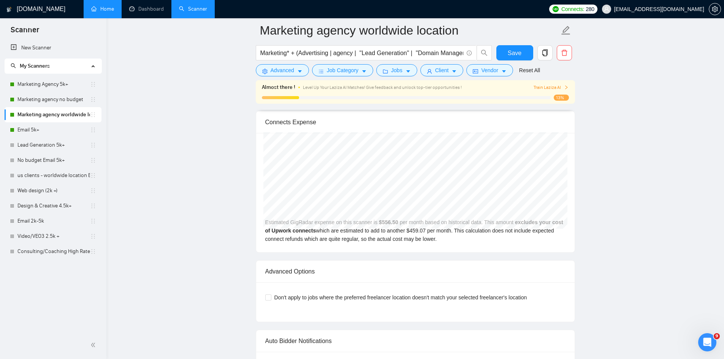
scroll to position [1787, 0]
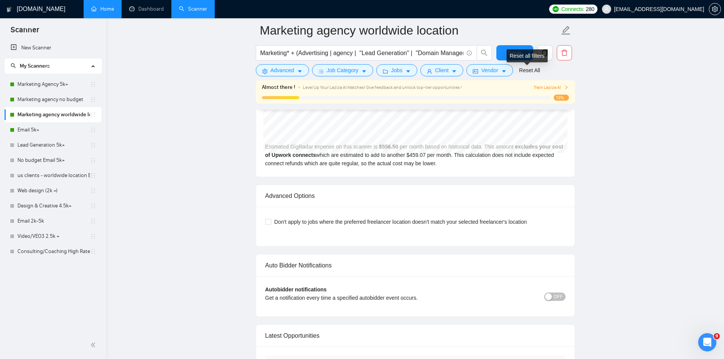
type textarea "Hi [Client Name], I saw your post regarding your need for [Scan job description…"
click at [519, 50] on div "Reset all filters" at bounding box center [527, 55] width 41 height 13
click at [515, 55] on span "Save" at bounding box center [515, 53] width 14 height 10
